Goal: Transaction & Acquisition: Purchase product/service

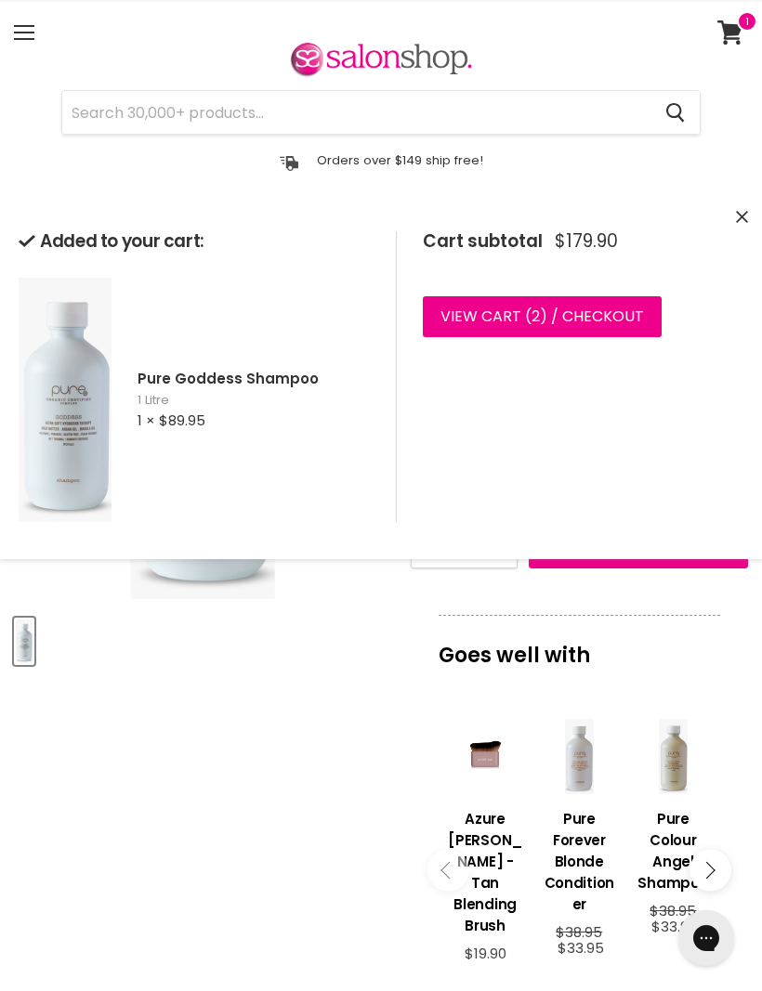
scroll to position [41, 0]
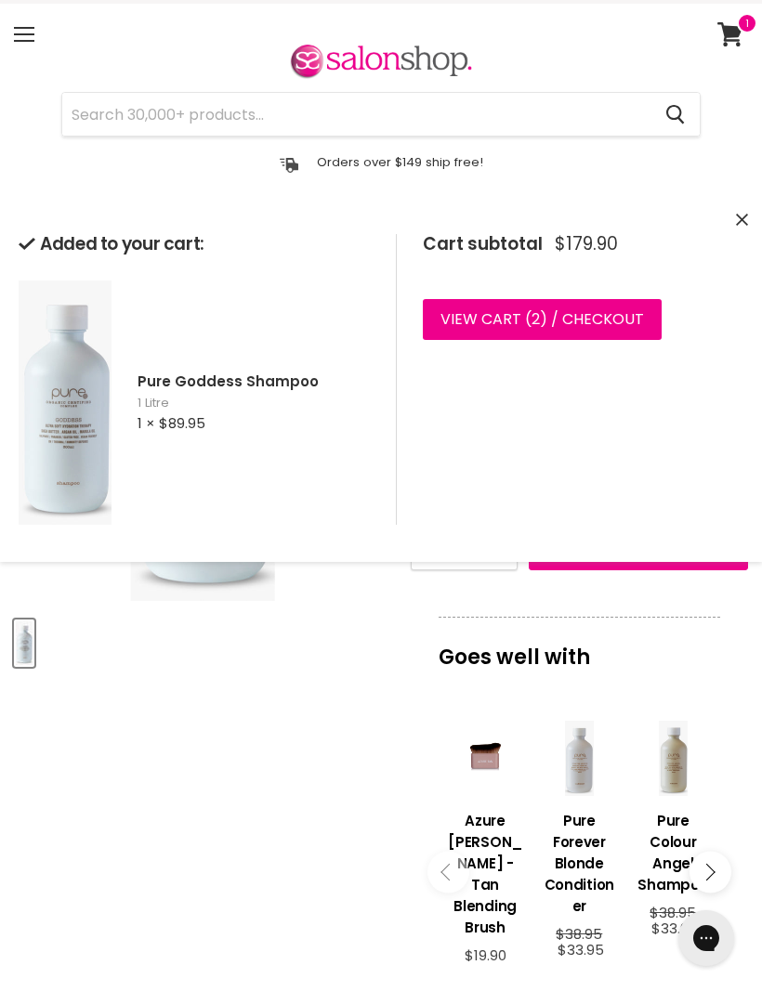
click at [598, 443] on div "Cart subtotal $179.90 View cart ( 2 ) / Checkout Checkout" at bounding box center [570, 379] width 348 height 291
click at [505, 316] on link "View cart ( 2 ) / Checkout" at bounding box center [542, 319] width 239 height 41
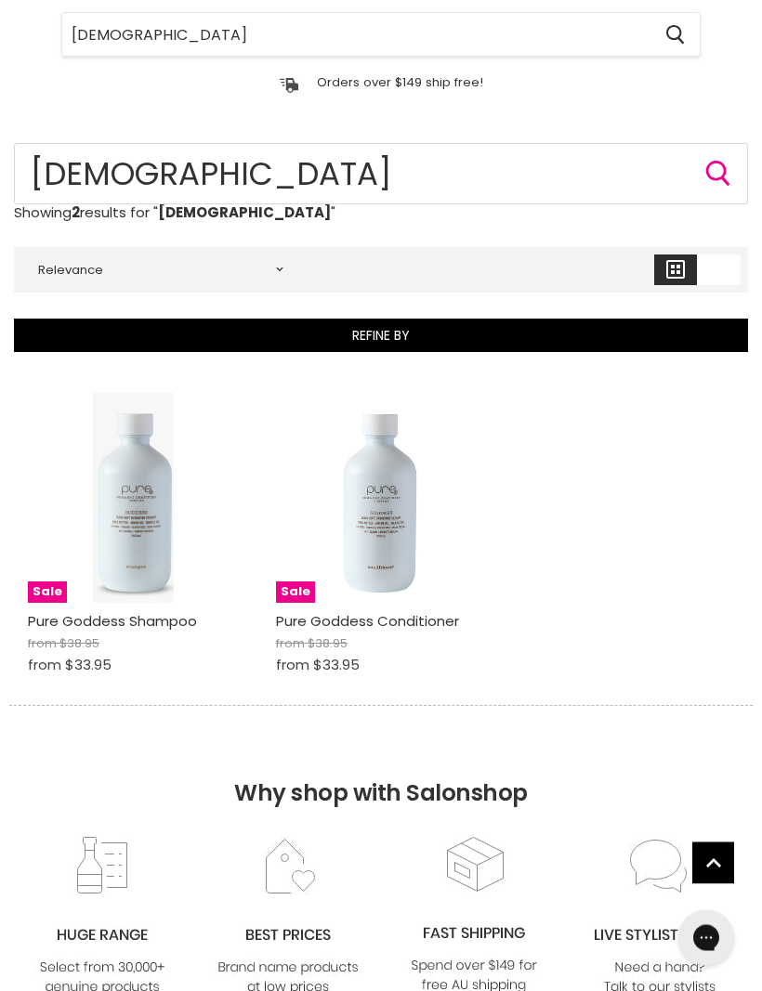
scroll to position [122, 0]
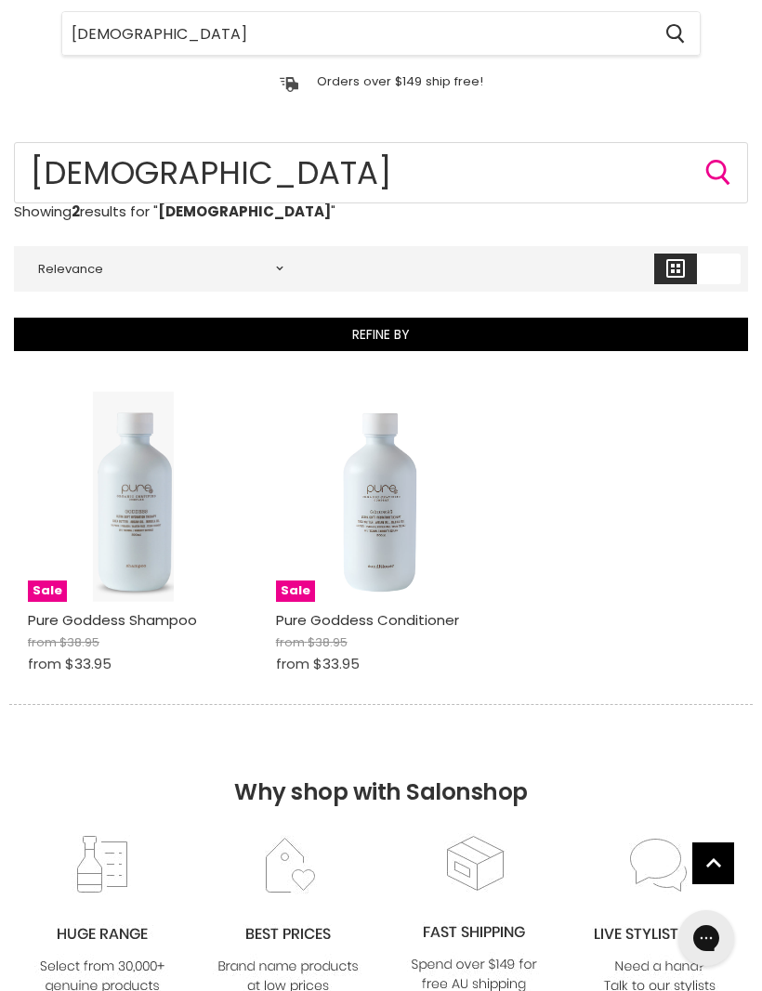
click at [157, 573] on img "Main content" at bounding box center [133, 496] width 80 height 211
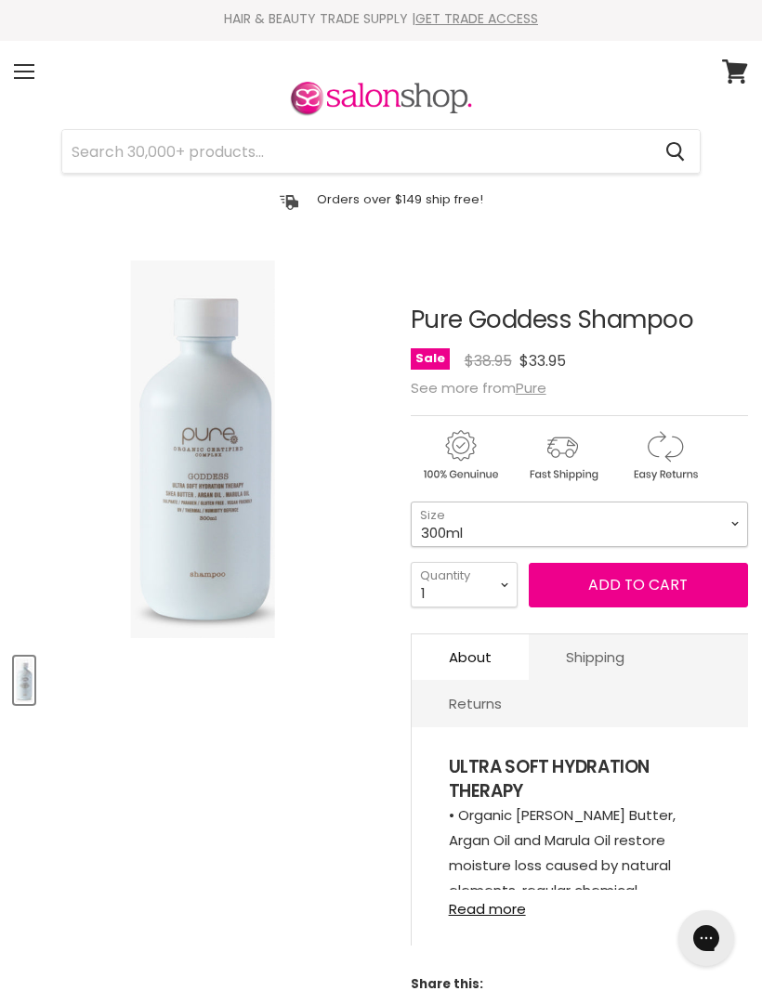
click at [732, 524] on select "300ml 1 Litre" at bounding box center [579, 525] width 337 height 46
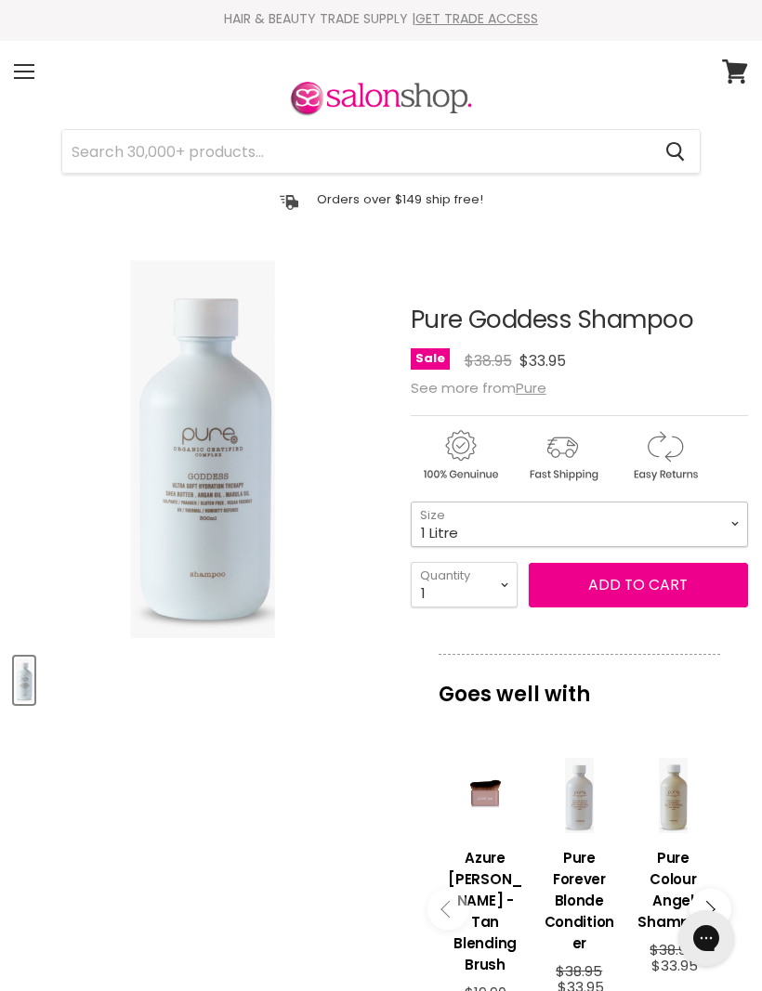
select select "1 Litre"
click at [639, 579] on button "Add to cart" at bounding box center [638, 585] width 219 height 45
click at [626, 581] on button "Add to cart" at bounding box center [638, 585] width 219 height 45
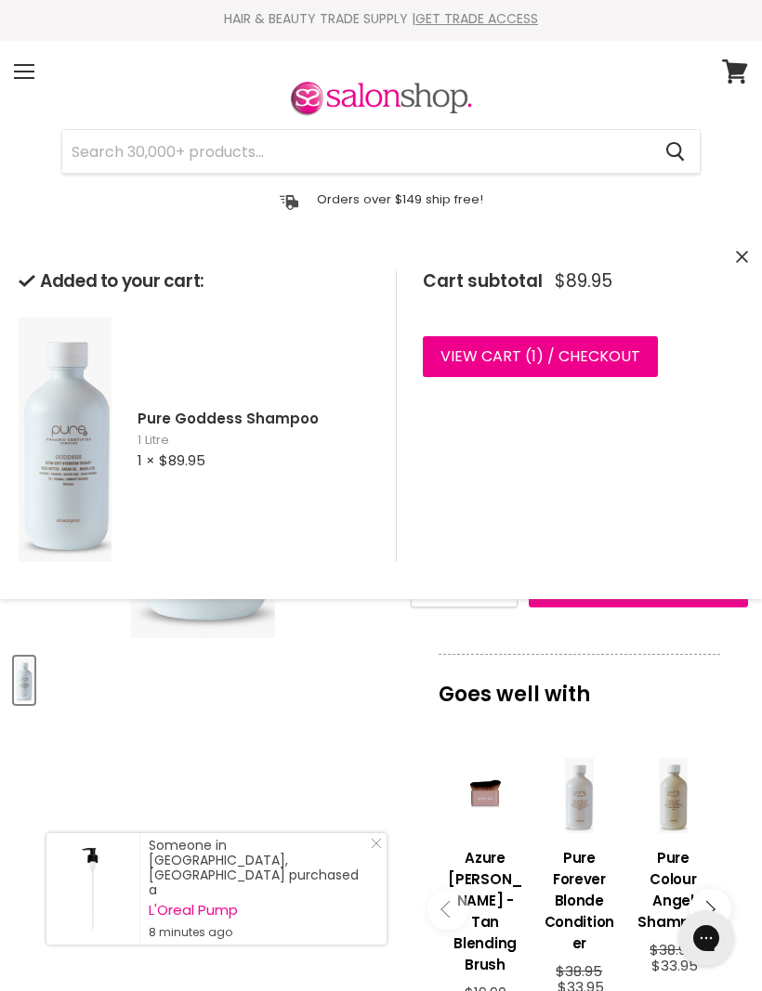
click at [571, 350] on link "View cart ( 1 ) / Checkout" at bounding box center [540, 356] width 235 height 41
